Goal: Information Seeking & Learning: Learn about a topic

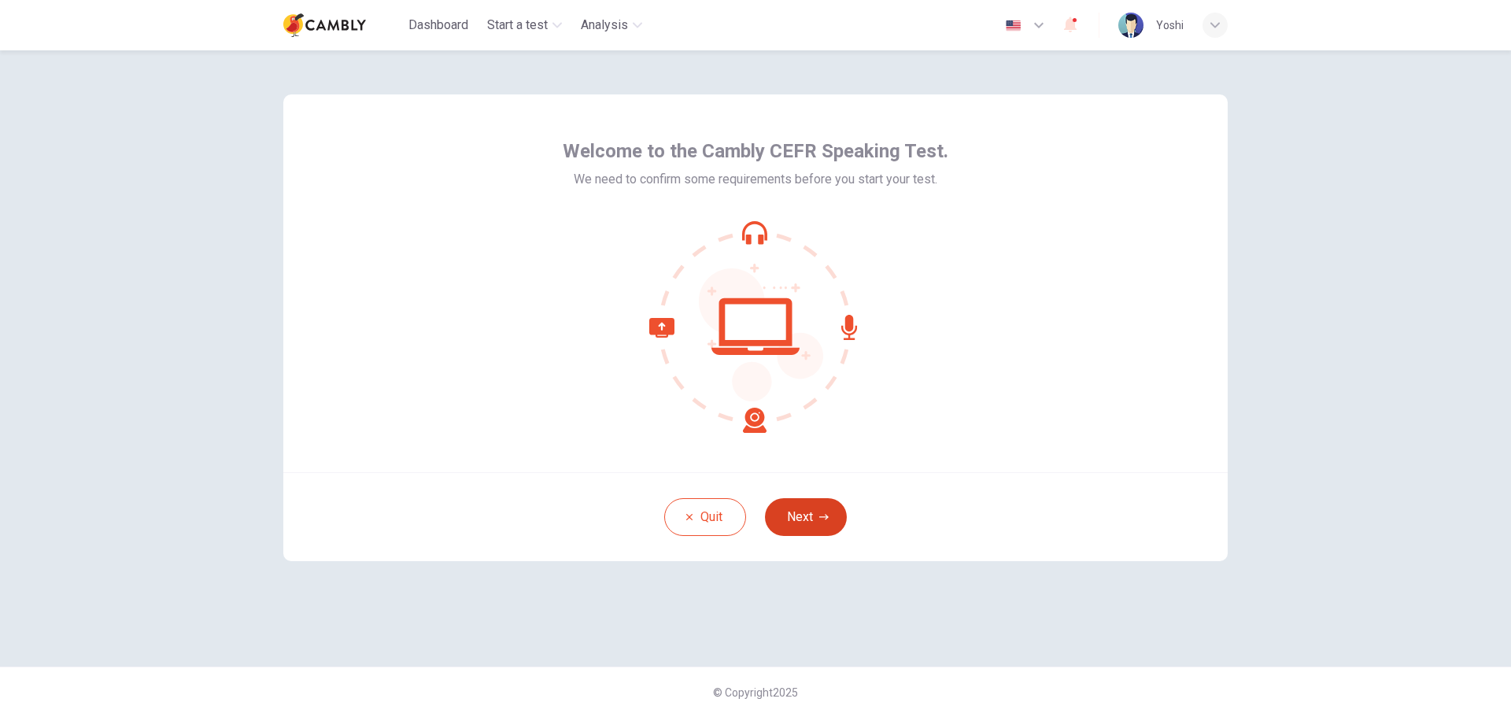
click at [804, 518] on button "Next" at bounding box center [806, 517] width 82 height 38
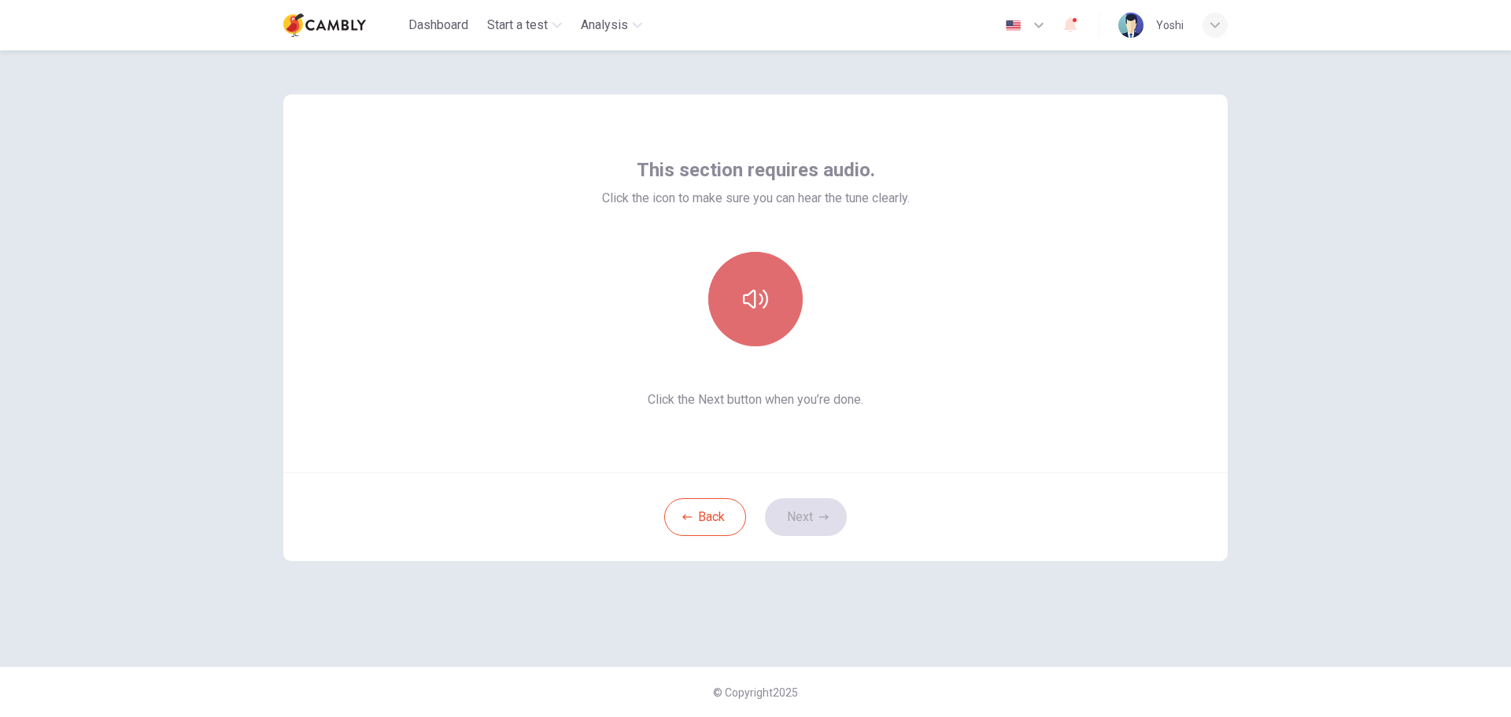
click at [759, 296] on icon "button" at bounding box center [755, 298] width 25 height 25
click at [817, 511] on button "Next" at bounding box center [806, 517] width 82 height 38
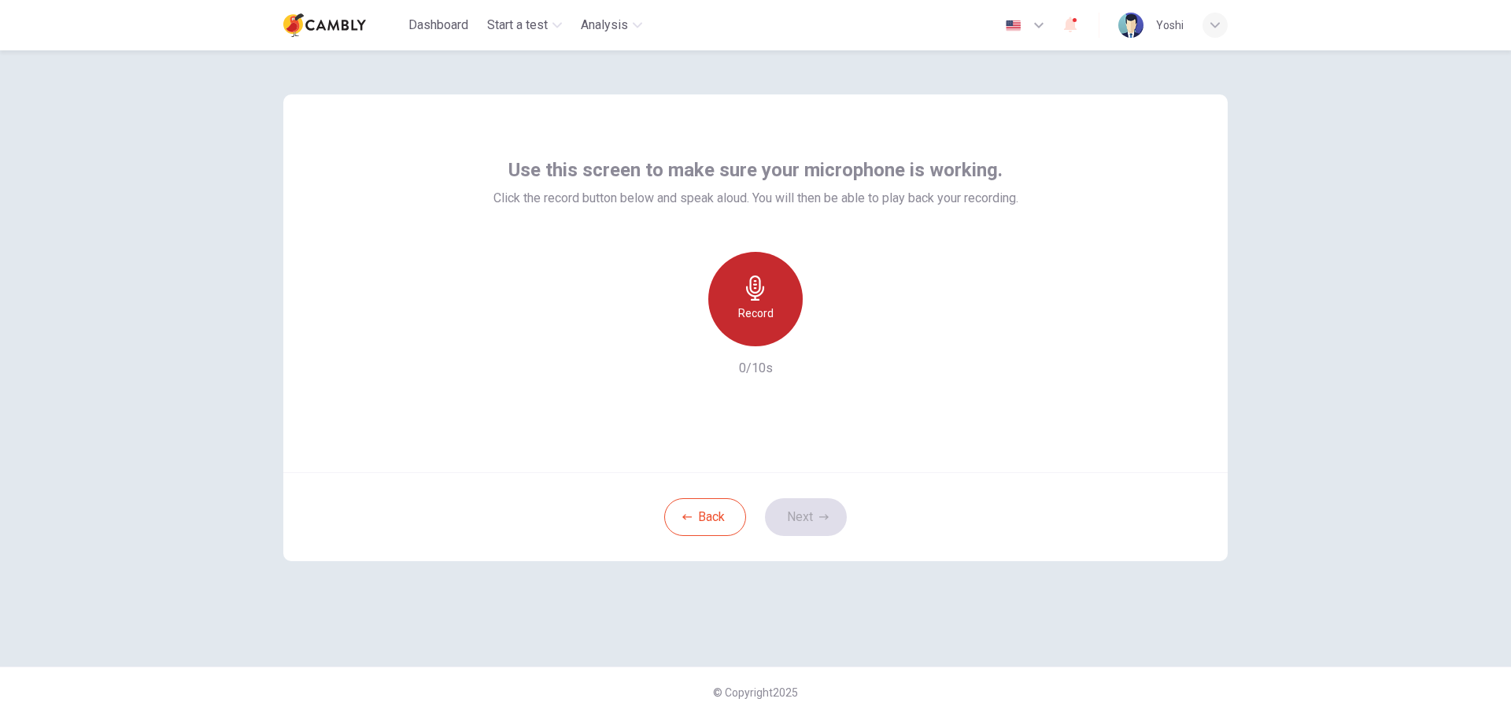
click at [751, 294] on icon "button" at bounding box center [755, 287] width 25 height 25
click at [827, 336] on icon "button" at bounding box center [828, 333] width 7 height 9
click at [823, 334] on icon "button" at bounding box center [827, 334] width 11 height 12
click at [808, 513] on button "Next" at bounding box center [806, 517] width 82 height 38
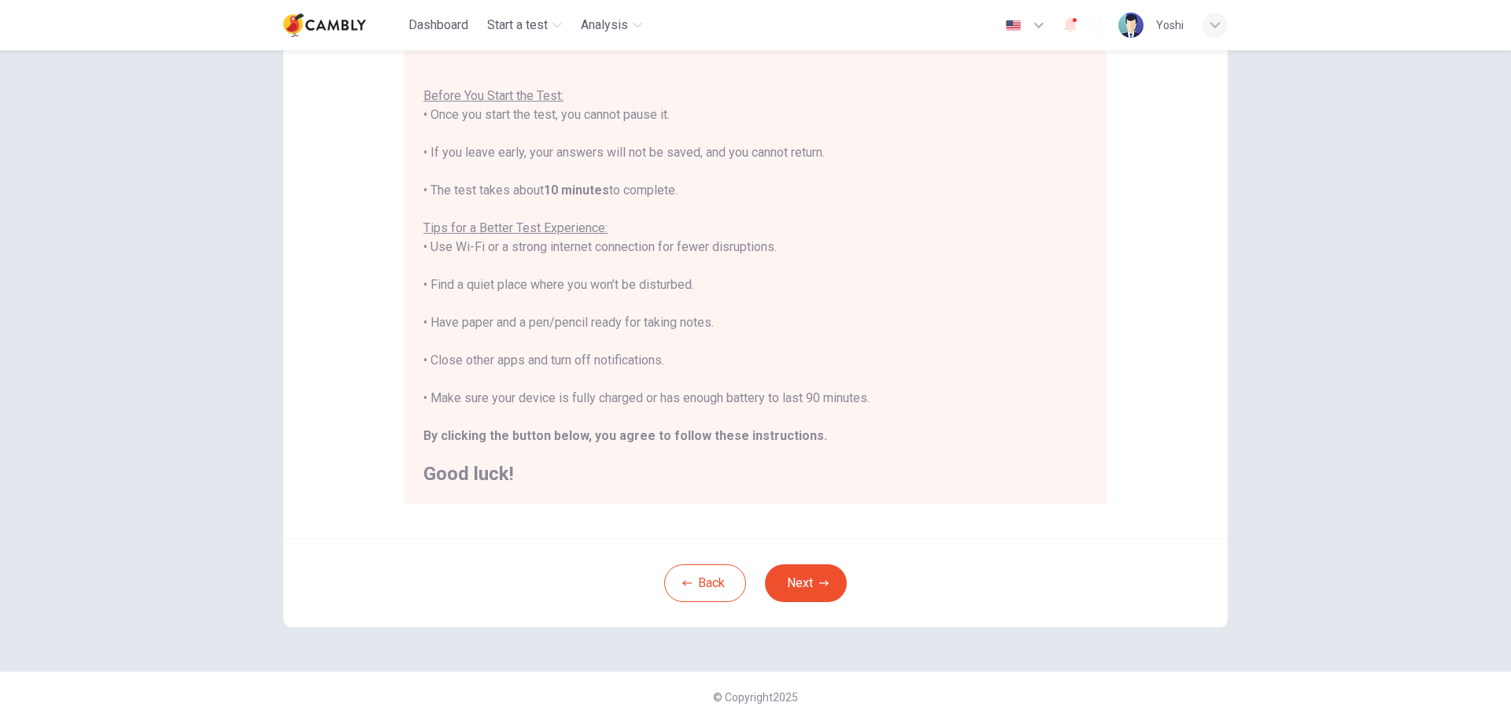
scroll to position [158, 0]
click at [819, 582] on icon "button" at bounding box center [823, 578] width 9 height 9
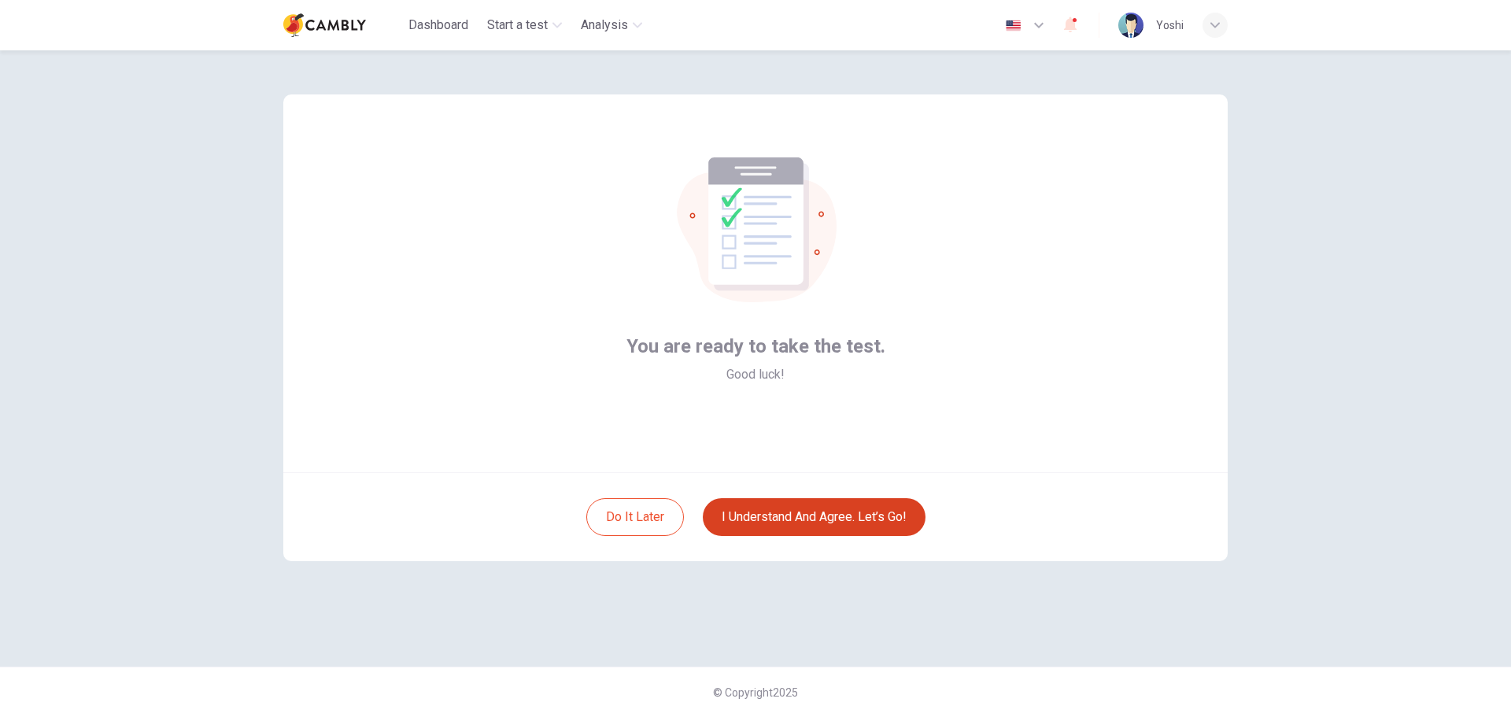
scroll to position [0, 0]
click at [807, 513] on button "I understand and agree. Let’s go!" at bounding box center [814, 517] width 223 height 38
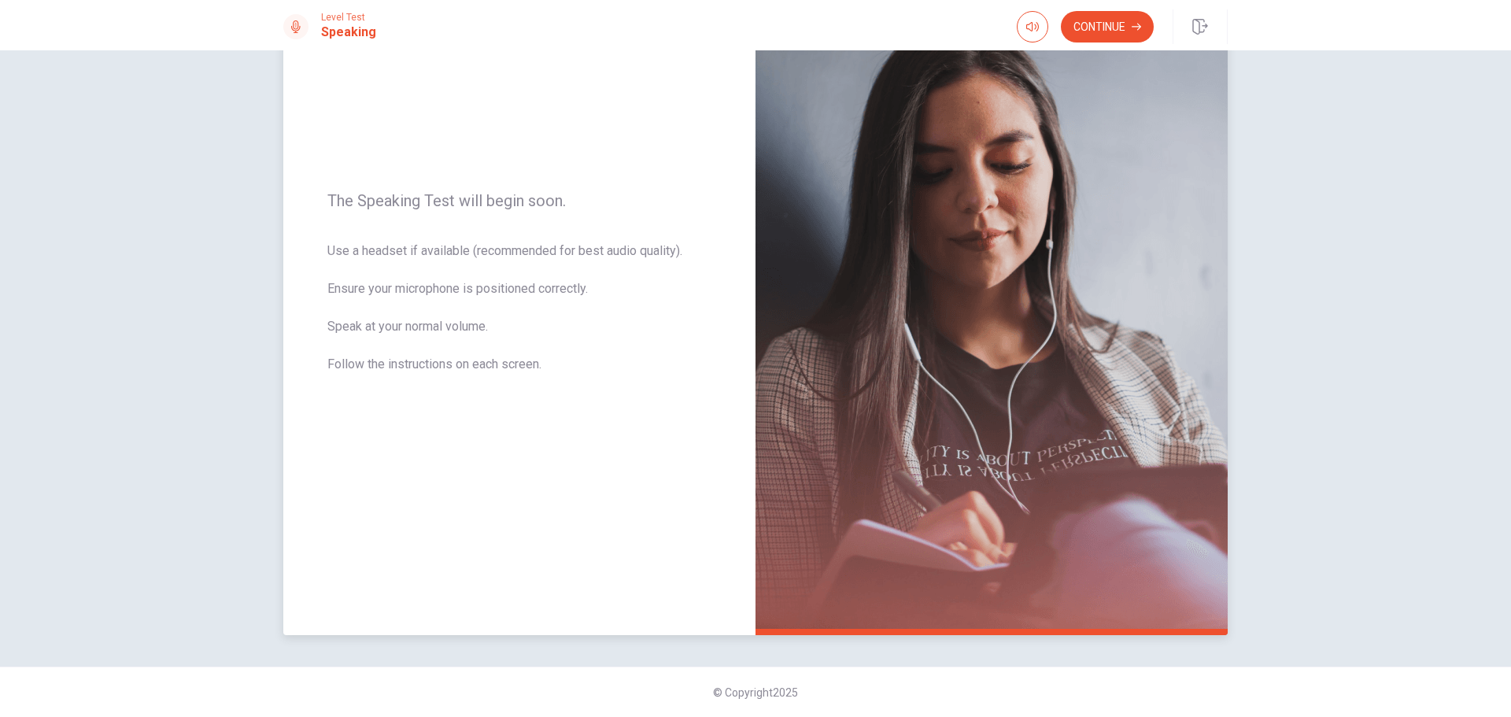
scroll to position [54, 0]
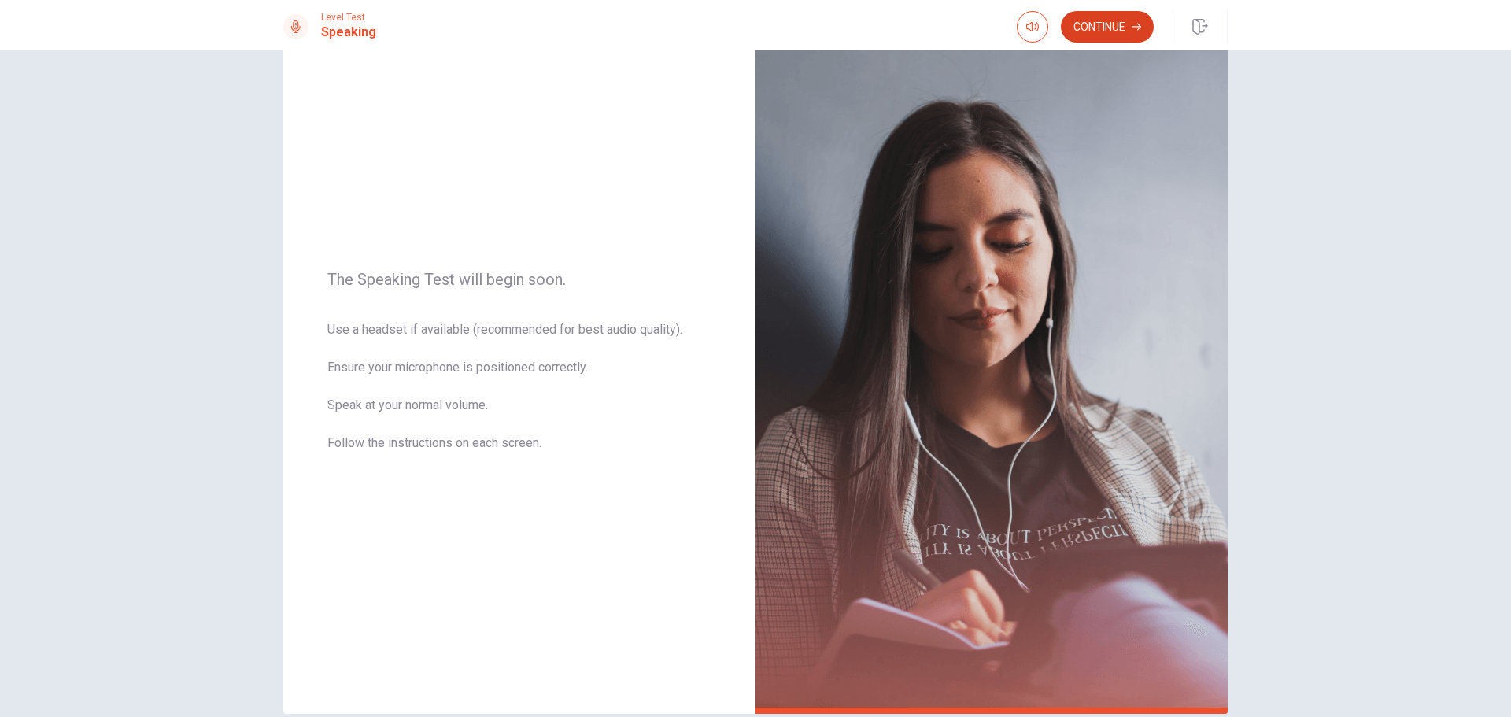
click at [1106, 21] on button "Continue" at bounding box center [1107, 26] width 93 height 31
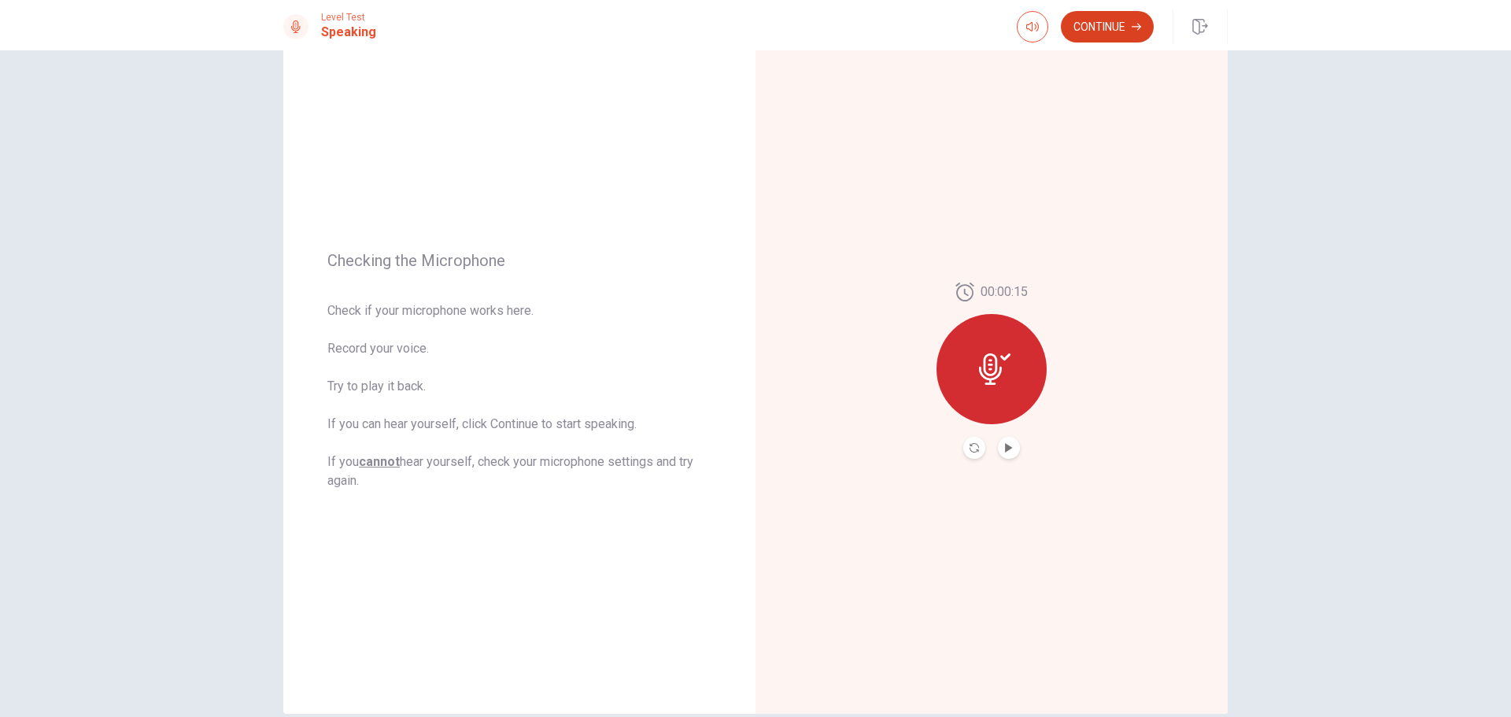
click at [1100, 33] on button "Continue" at bounding box center [1107, 26] width 93 height 31
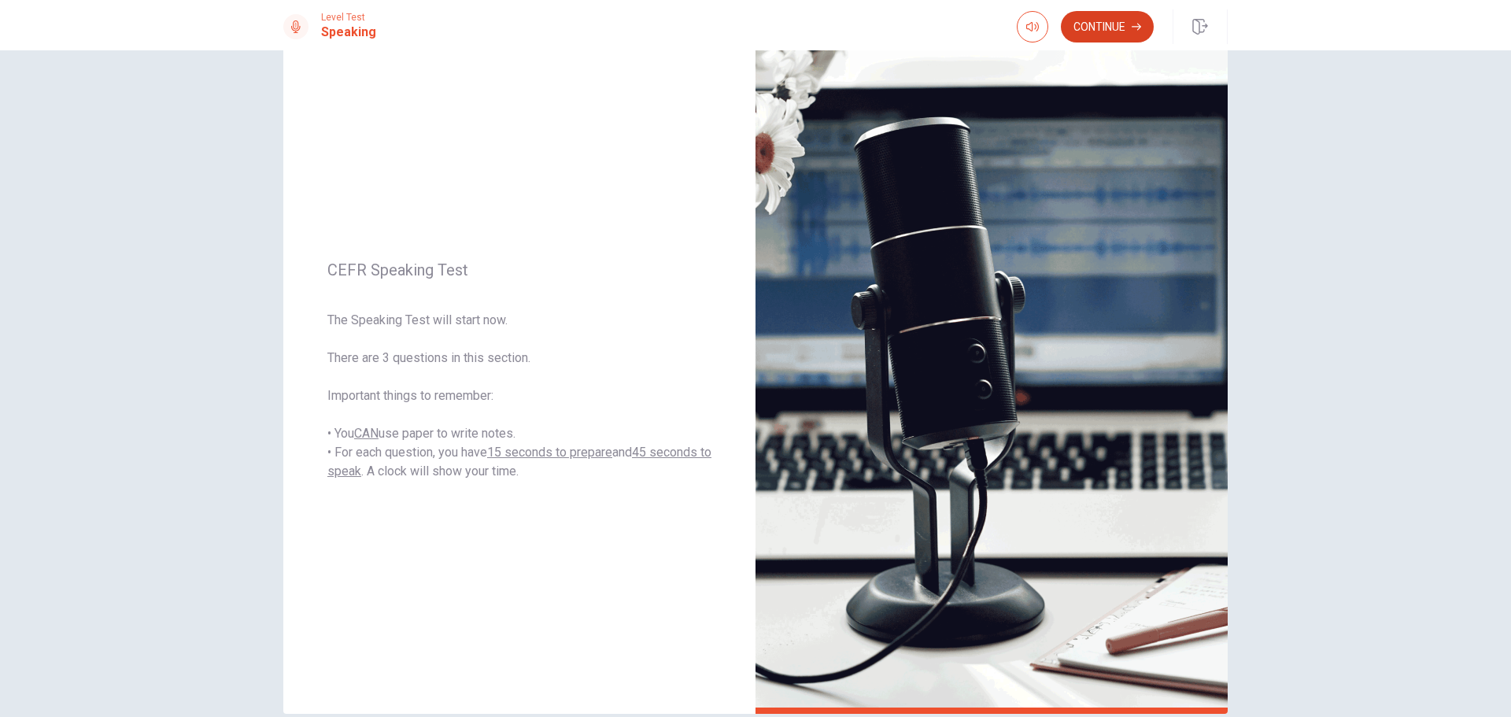
click at [1115, 20] on button "Continue" at bounding box center [1107, 26] width 93 height 31
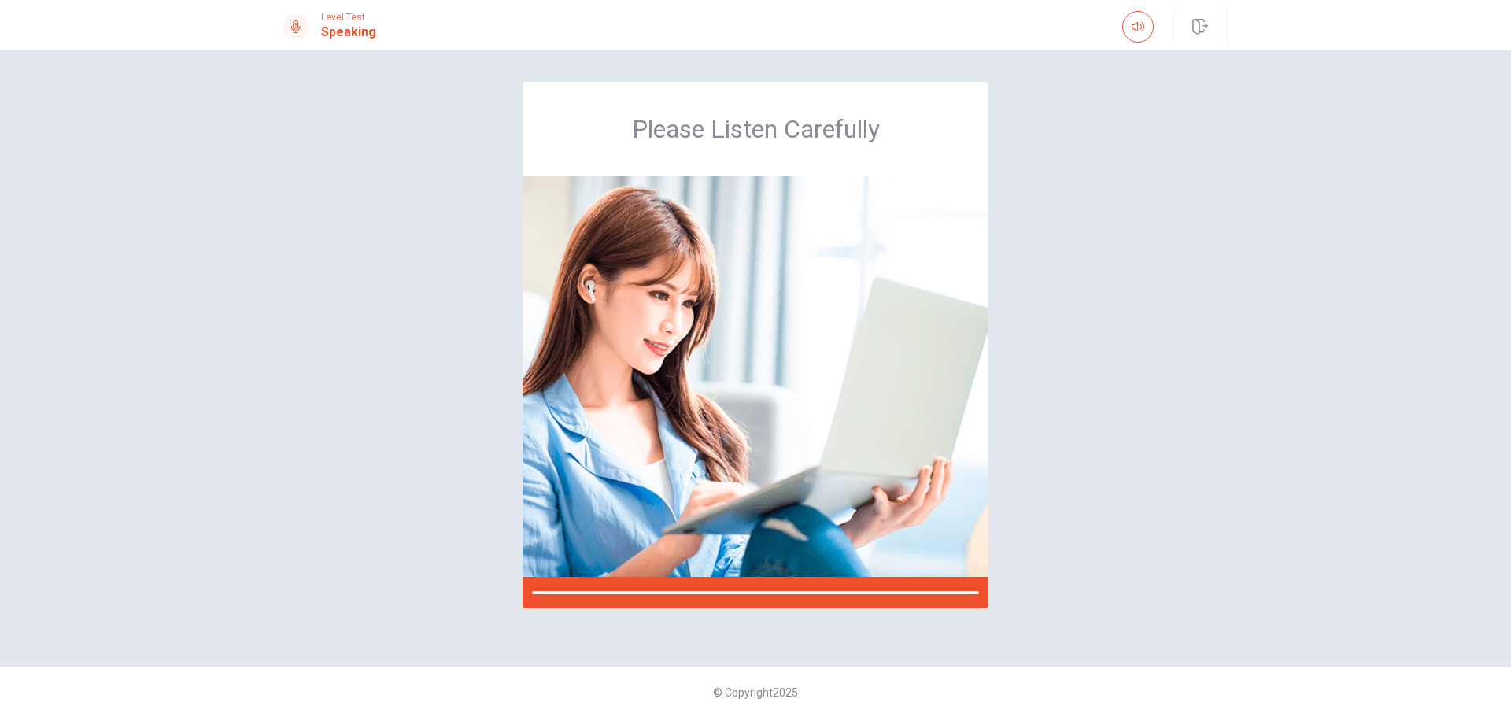
scroll to position [0, 0]
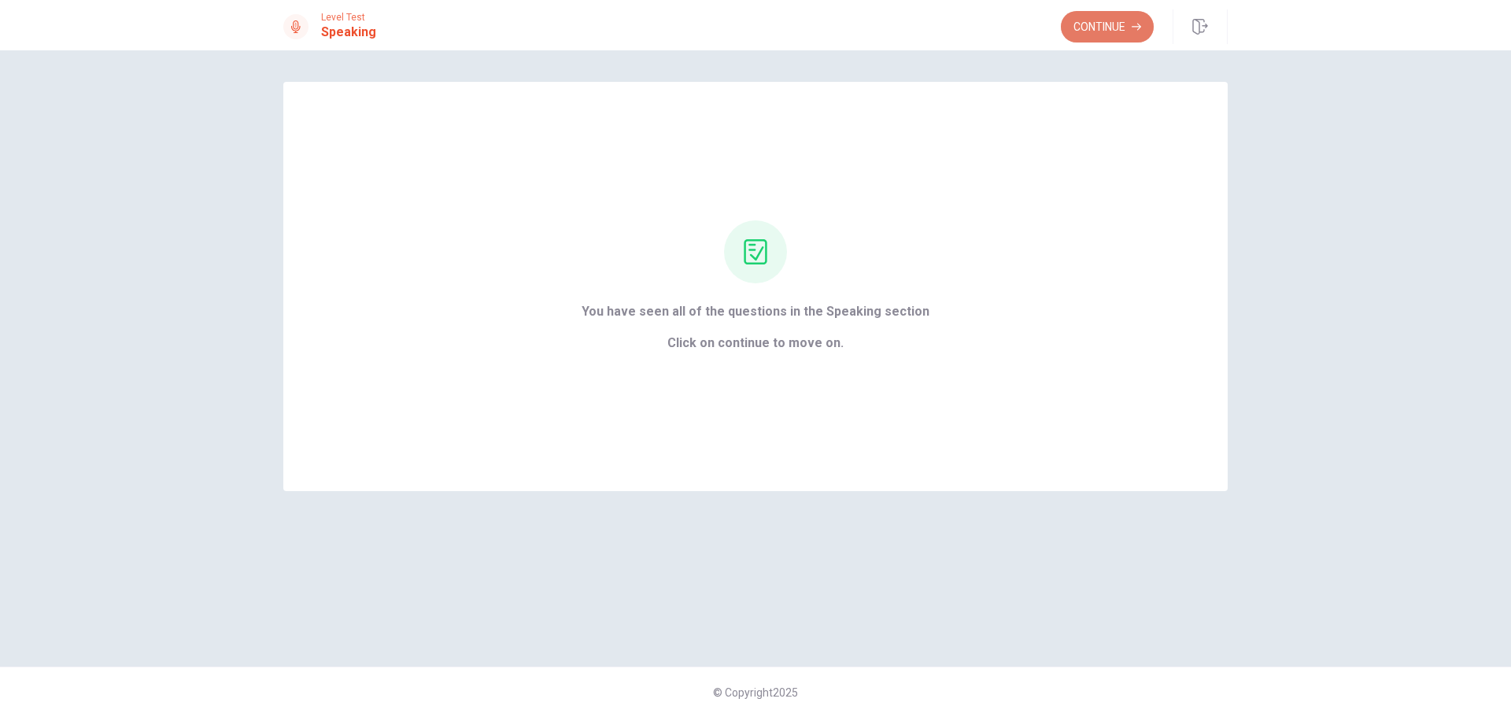
click at [1099, 22] on button "Continue" at bounding box center [1107, 26] width 93 height 31
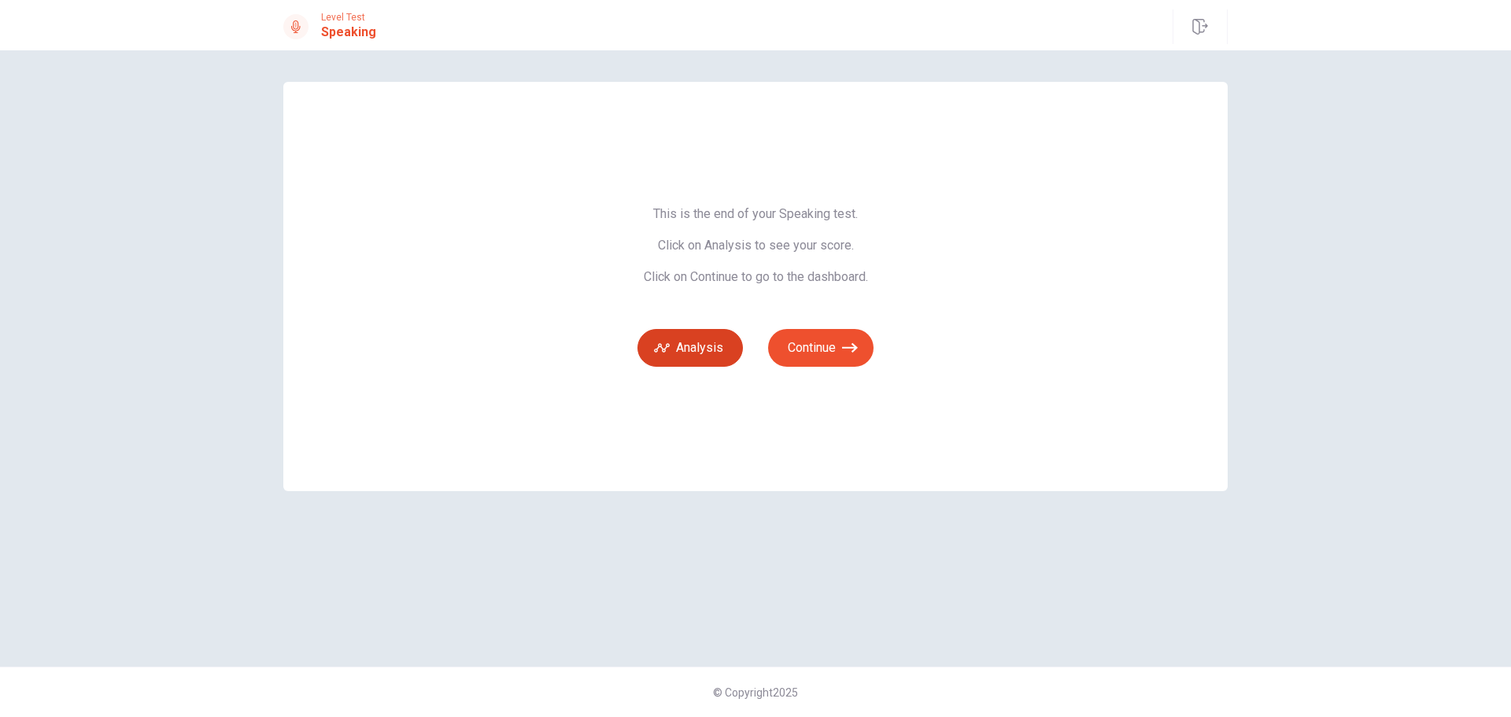
click at [668, 347] on icon "button" at bounding box center [662, 347] width 16 height 9
